Goal: Task Accomplishment & Management: Use online tool/utility

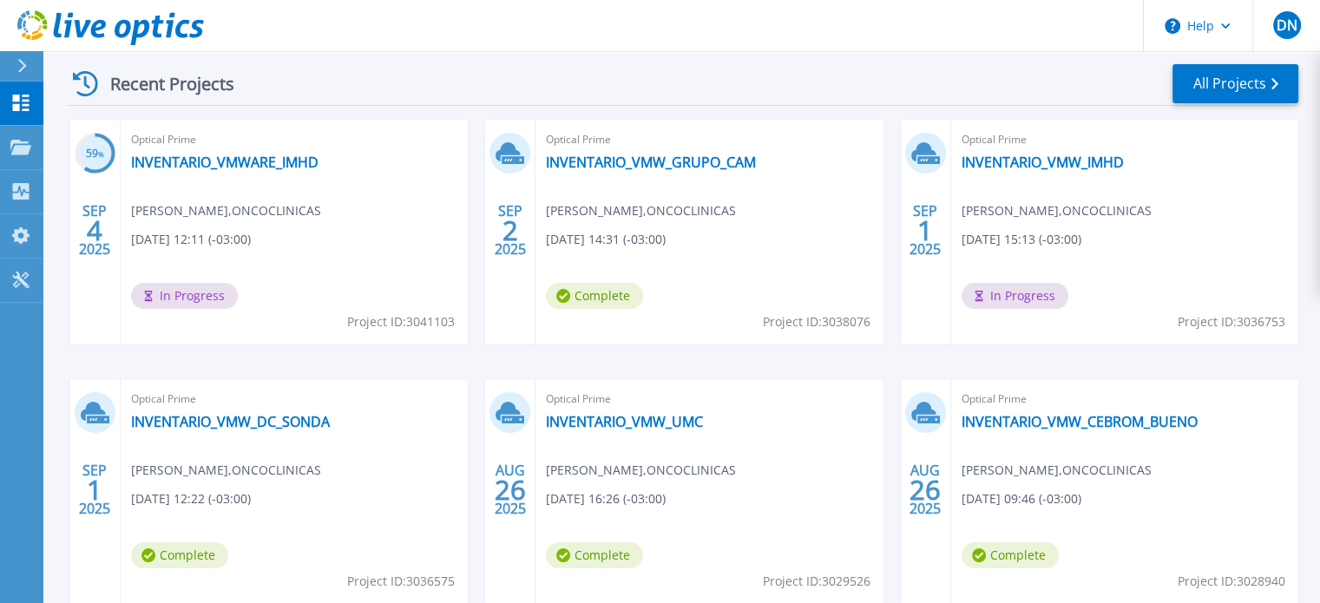
scroll to position [260, 0]
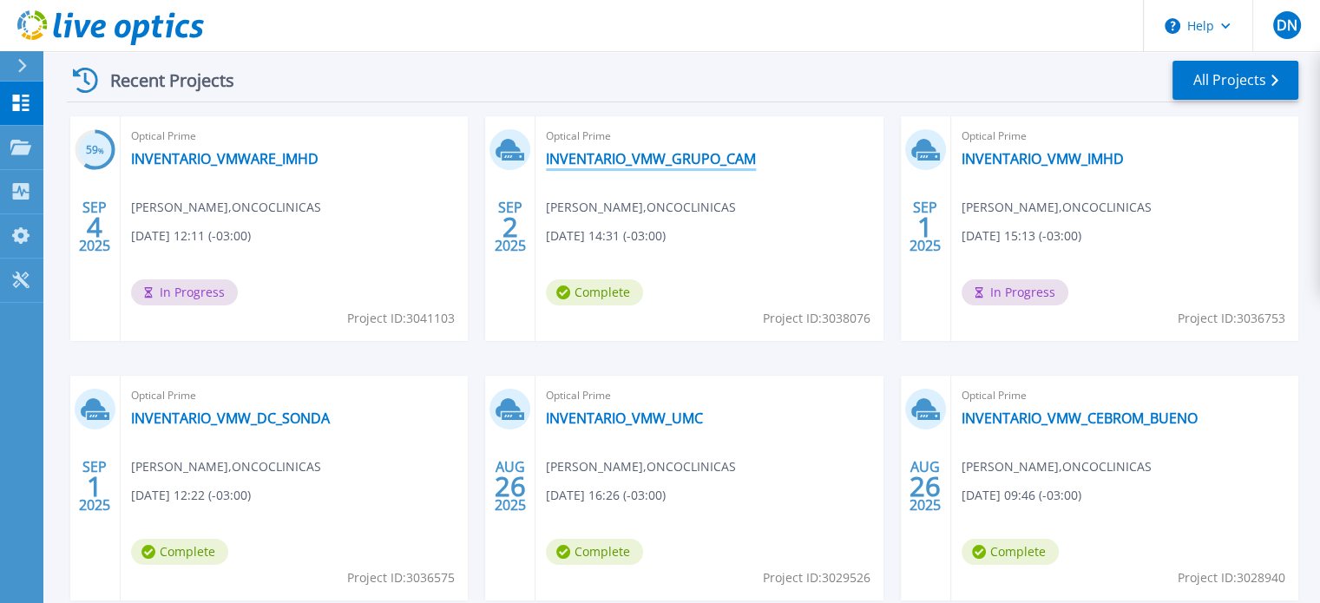
click at [707, 163] on link "INVENTARIO_VMW_GRUPO_CAM" at bounding box center [651, 158] width 210 height 17
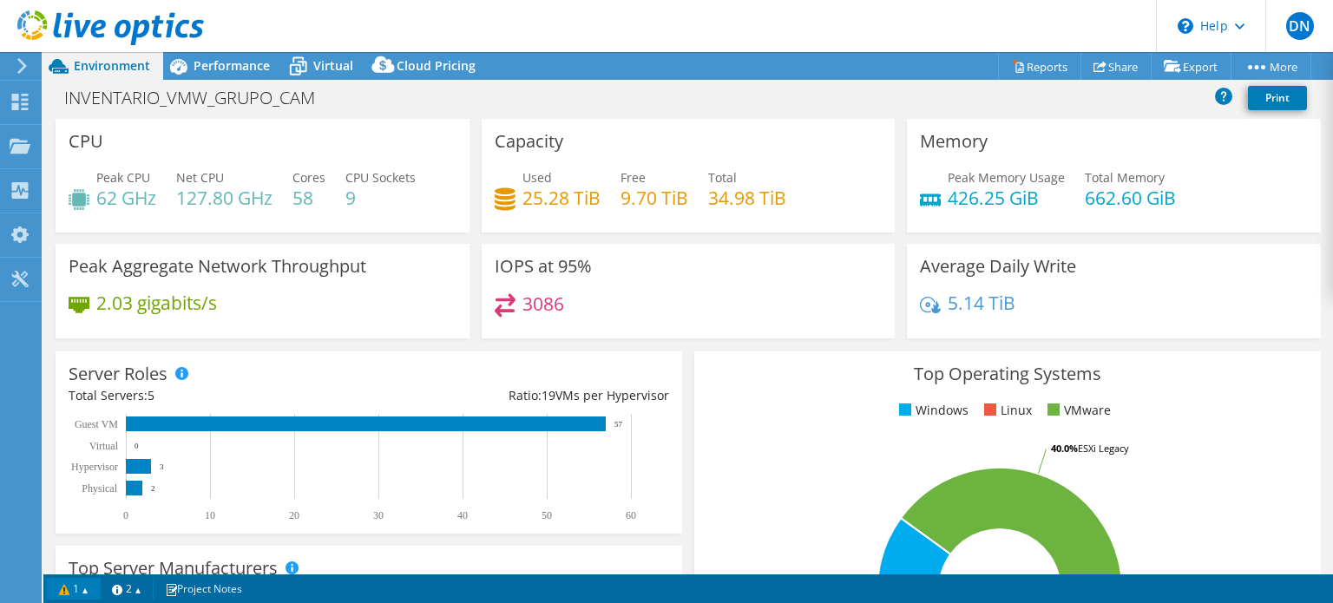
click at [95, 586] on link "1" at bounding box center [74, 589] width 54 height 22
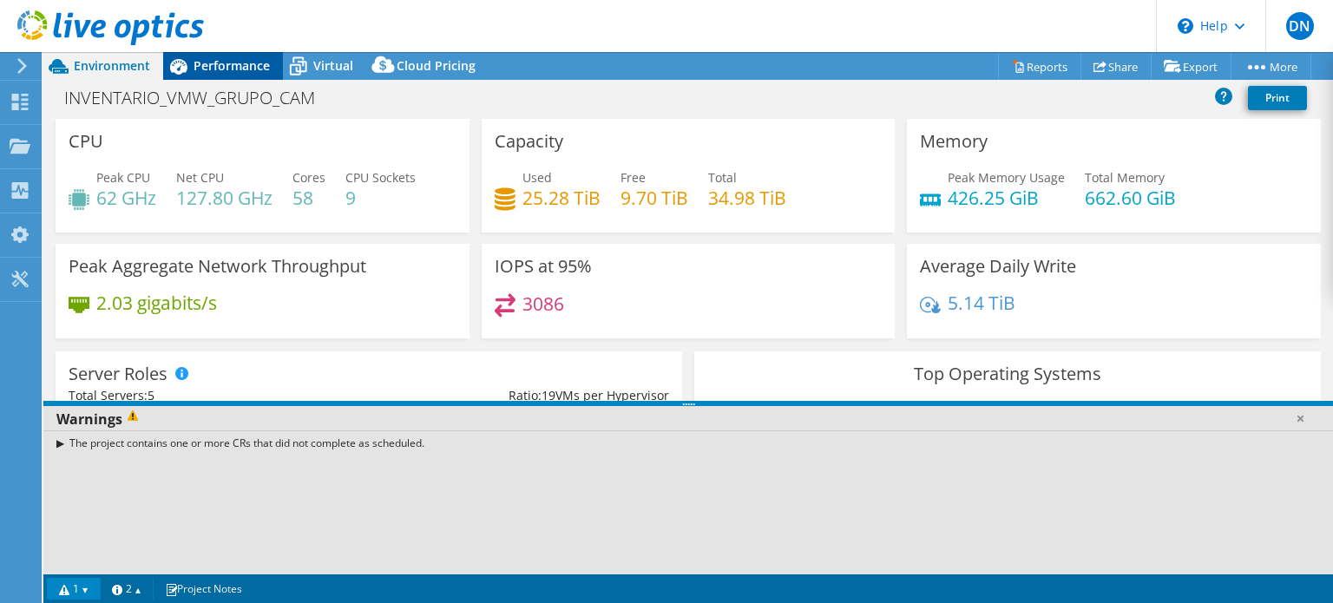
click at [225, 62] on span "Performance" at bounding box center [231, 65] width 76 height 16
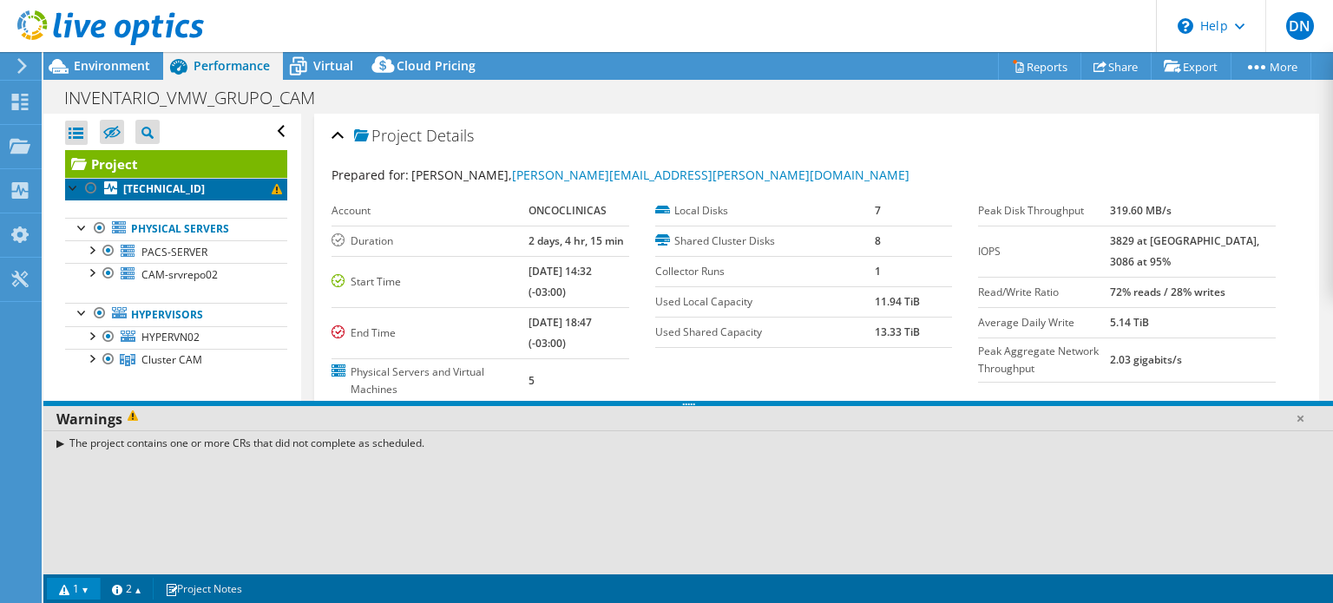
click at [173, 193] on b "192.168.0.237" at bounding box center [164, 188] width 82 height 15
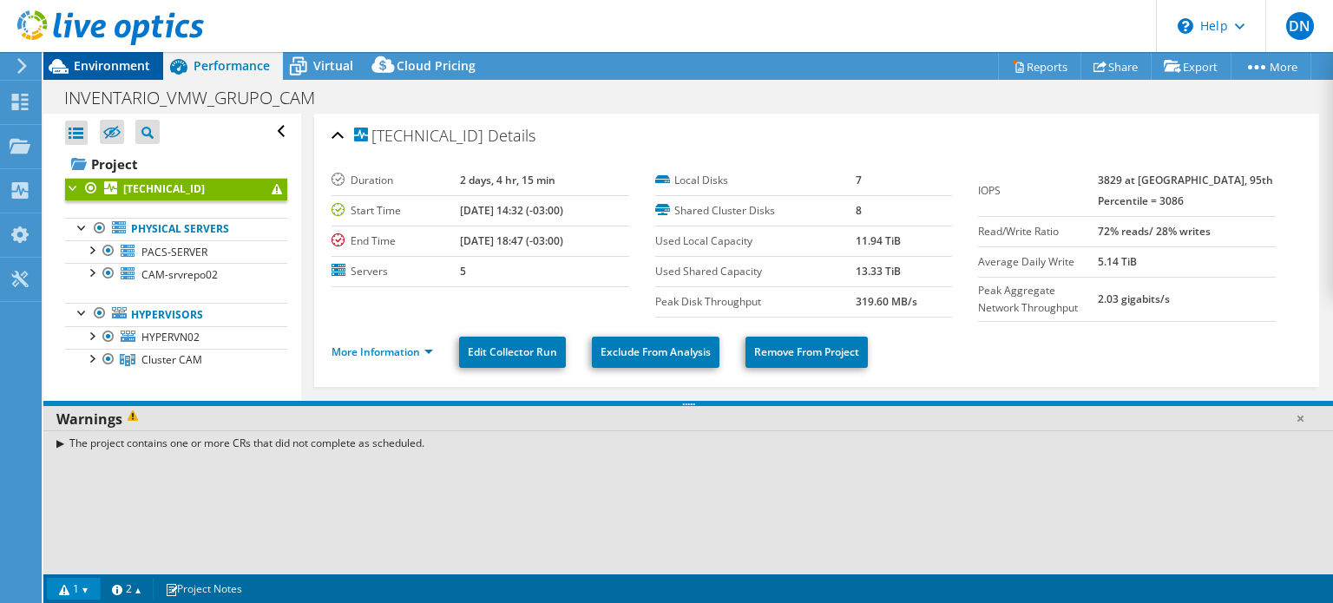
click at [125, 74] on div "Environment" at bounding box center [103, 66] width 120 height 28
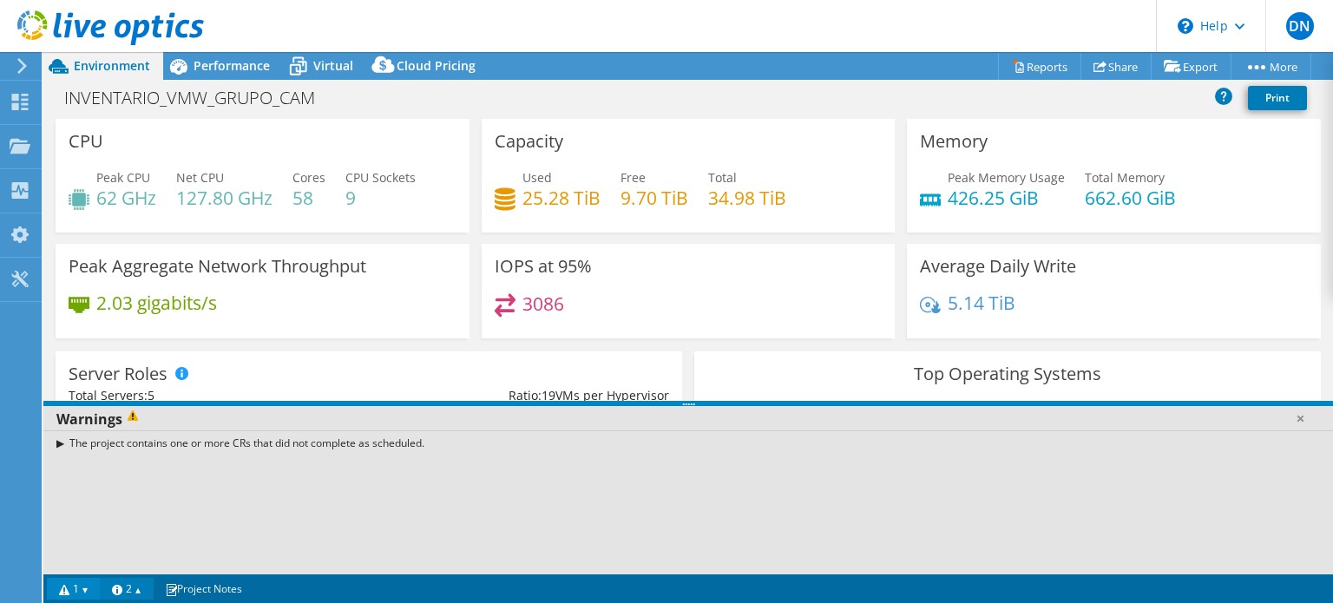
click at [154, 588] on link "2" at bounding box center [127, 589] width 54 height 22
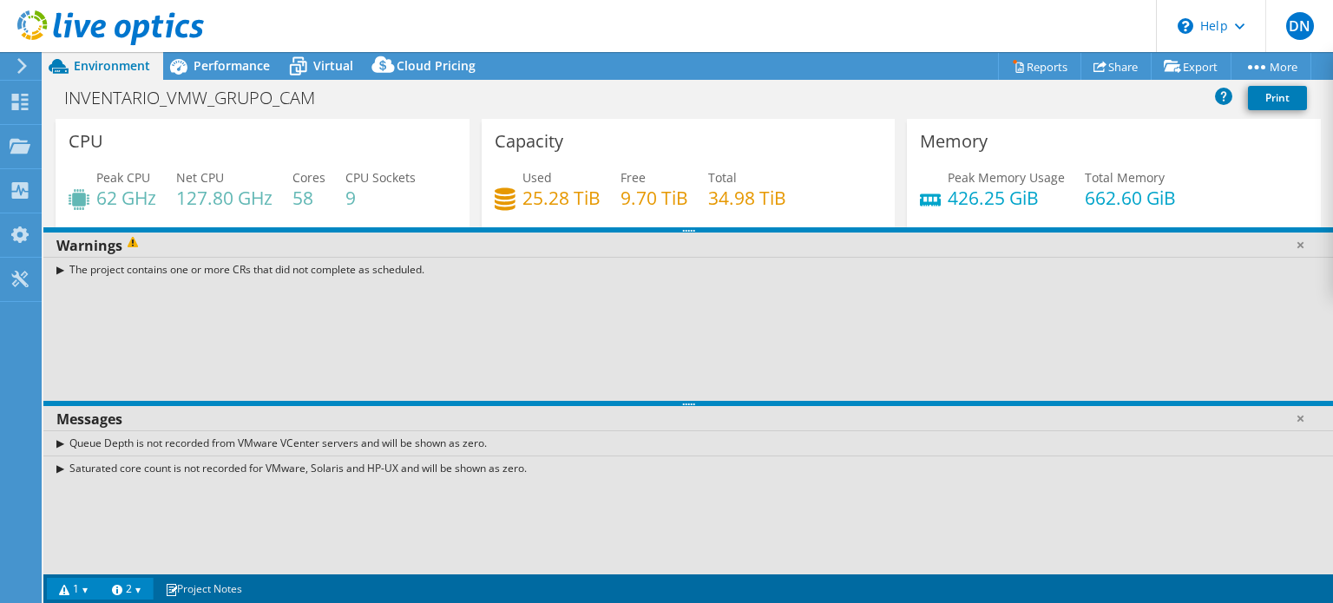
click at [45, 25] on use at bounding box center [110, 27] width 187 height 35
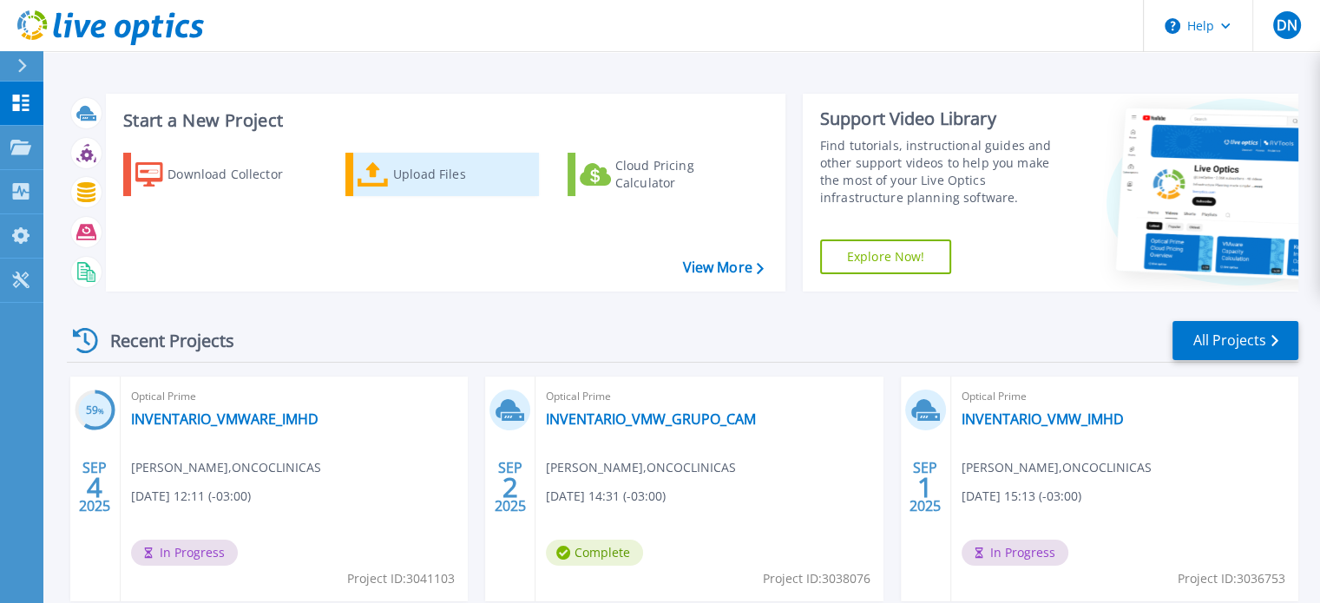
click at [472, 184] on div "Upload Files" at bounding box center [462, 174] width 139 height 35
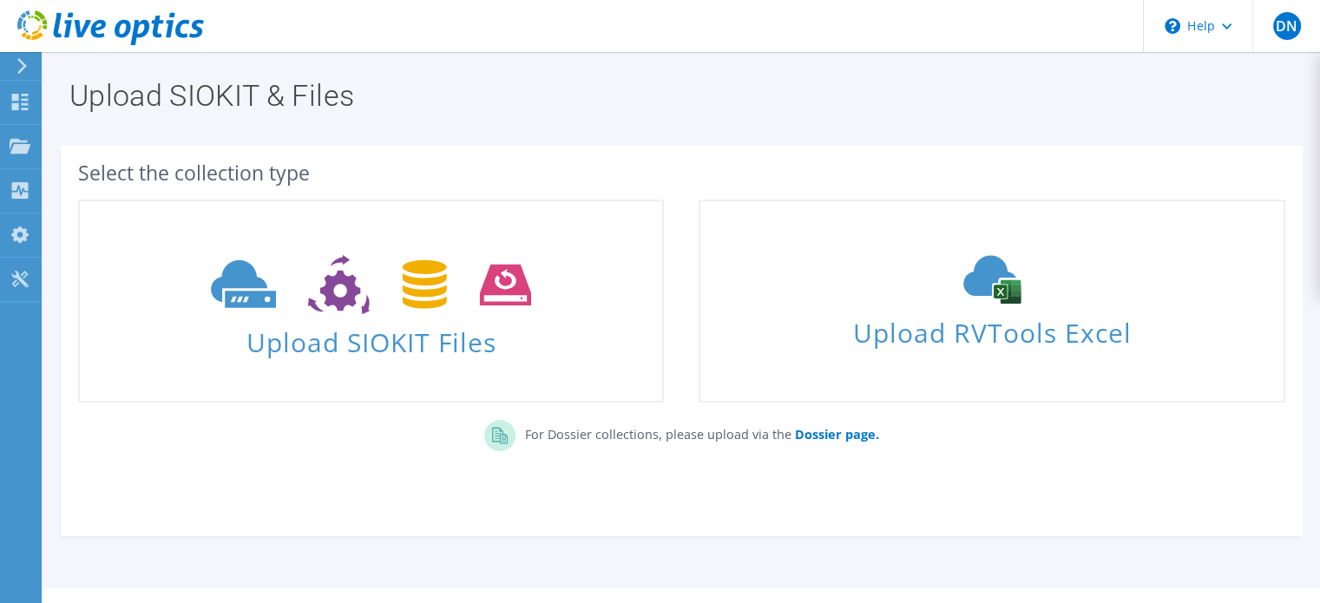
click at [81, 30] on icon at bounding box center [110, 28] width 187 height 36
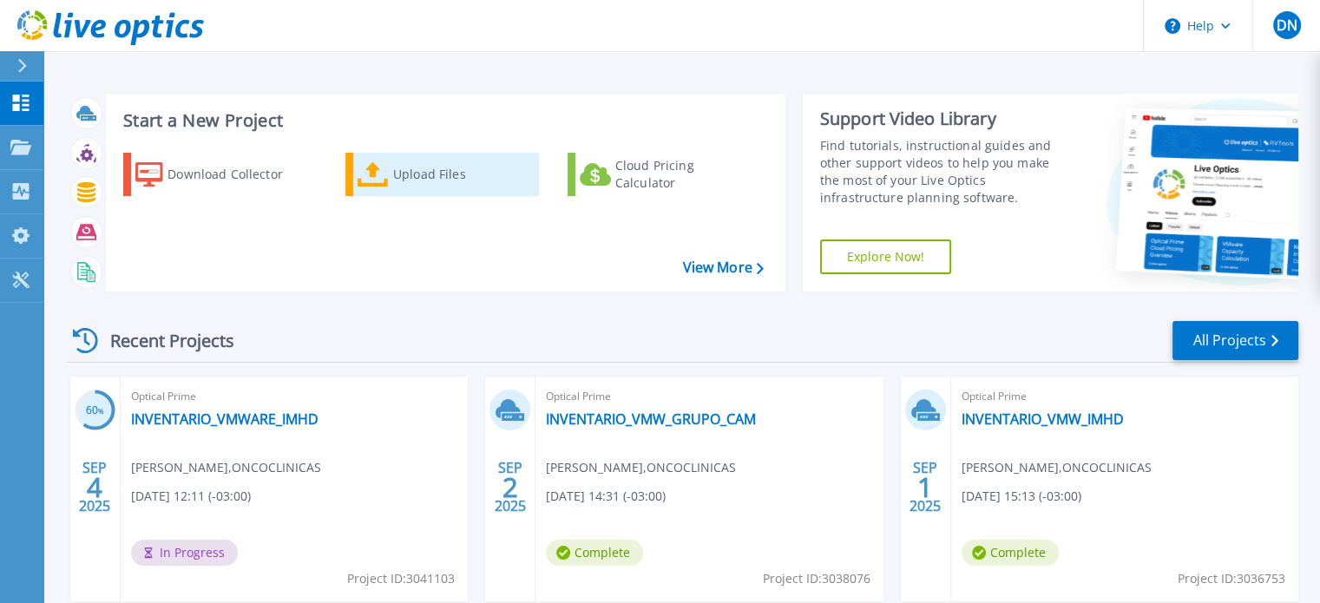
click at [406, 175] on div "Upload Files" at bounding box center [462, 174] width 139 height 35
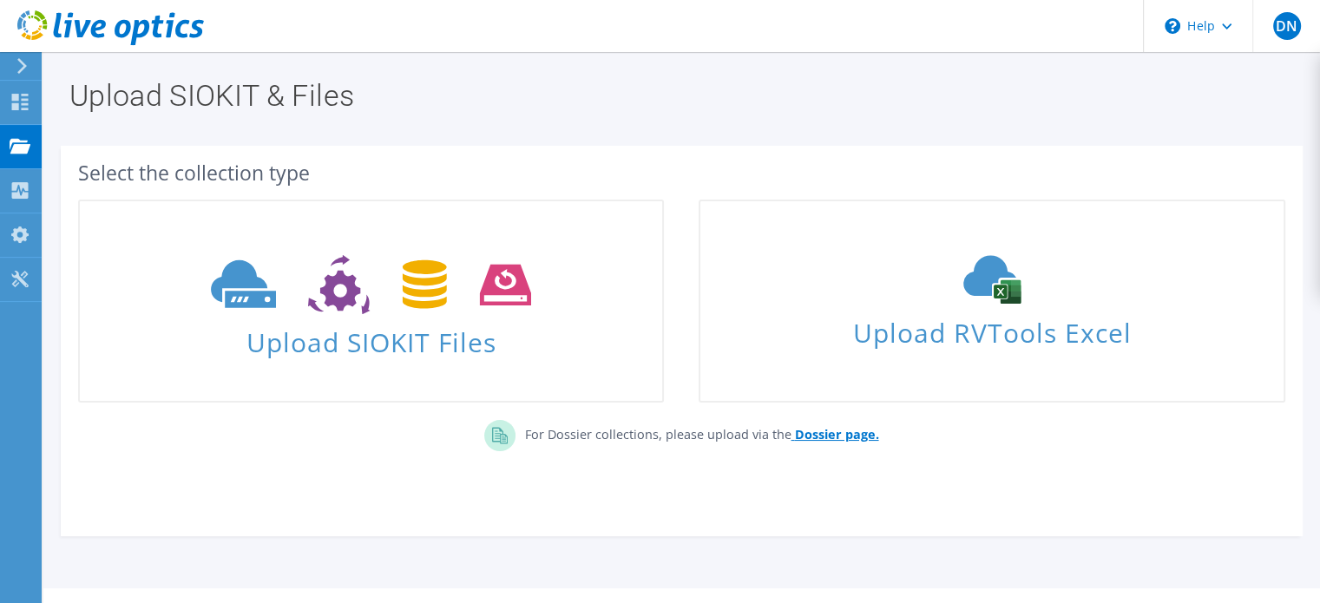
click at [816, 430] on b "Dossier page." at bounding box center [836, 434] width 84 height 16
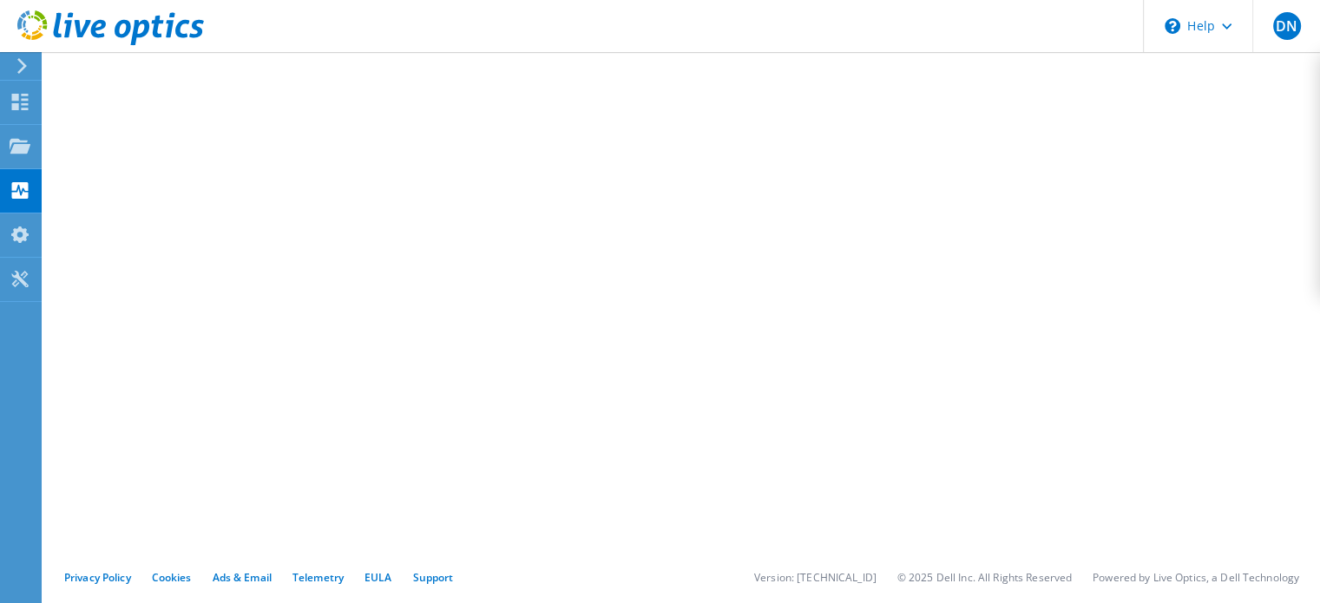
click at [16, 16] on div at bounding box center [102, 29] width 204 height 58
click at [28, 31] on icon at bounding box center [110, 28] width 187 height 36
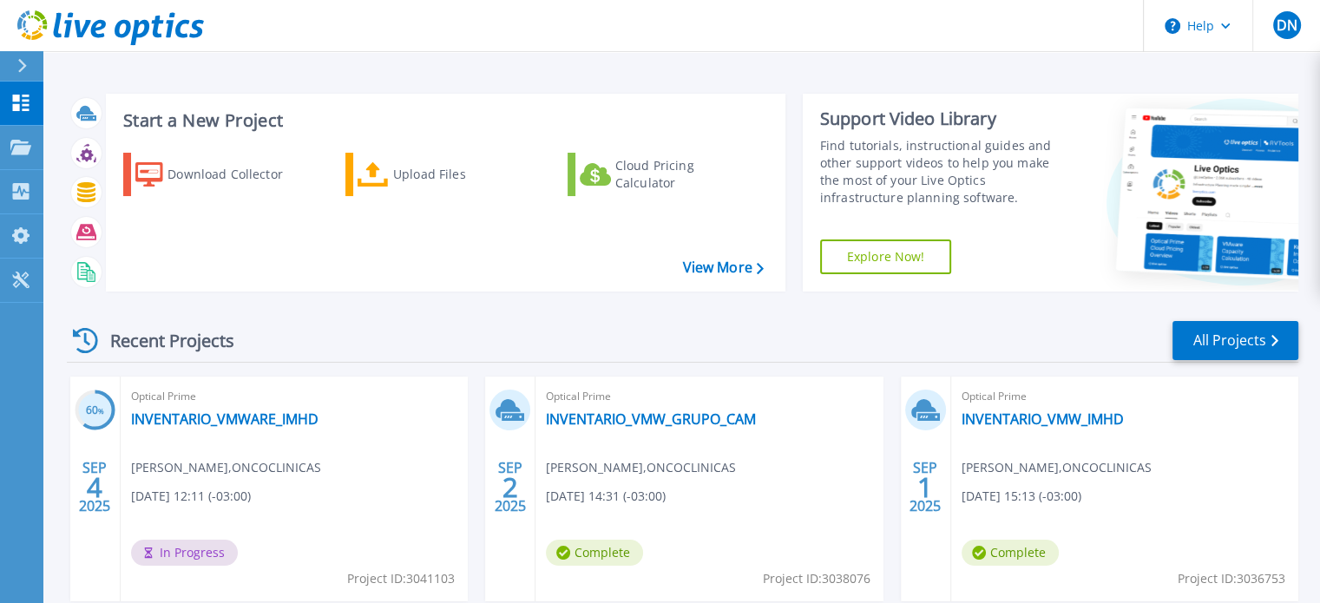
click at [828, 321] on div "Recent Projects All Projects" at bounding box center [682, 340] width 1231 height 43
